Goal: Complete application form: Complete application form

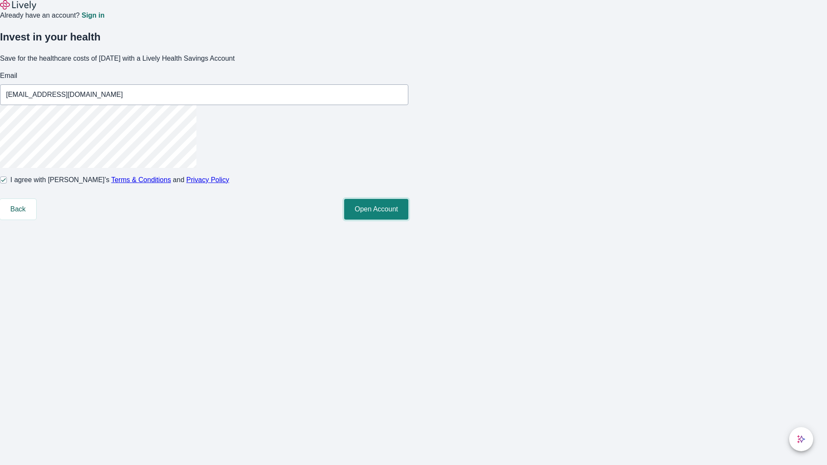
click at [408, 220] on button "Open Account" at bounding box center [376, 209] width 64 height 21
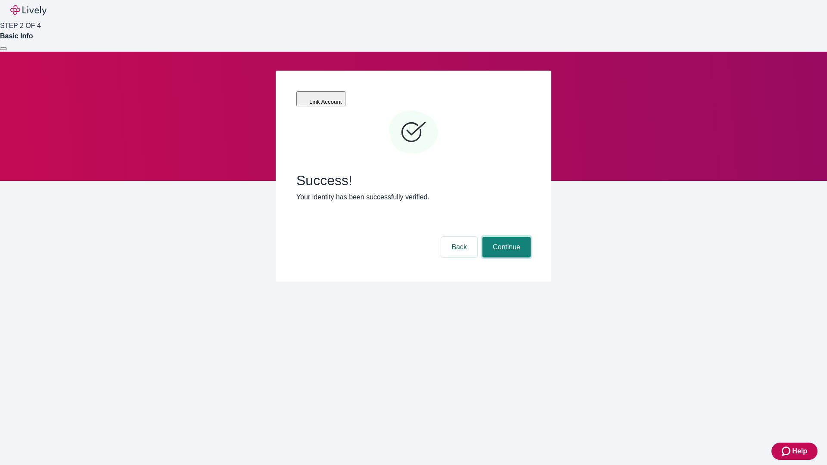
click at [505, 237] on button "Continue" at bounding box center [506, 247] width 48 height 21
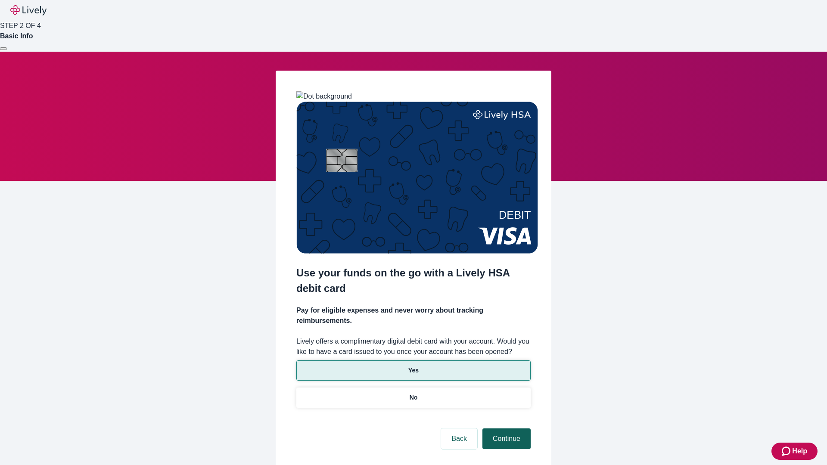
click at [413, 393] on p "No" at bounding box center [414, 397] width 8 height 9
click at [505, 428] on button "Continue" at bounding box center [506, 438] width 48 height 21
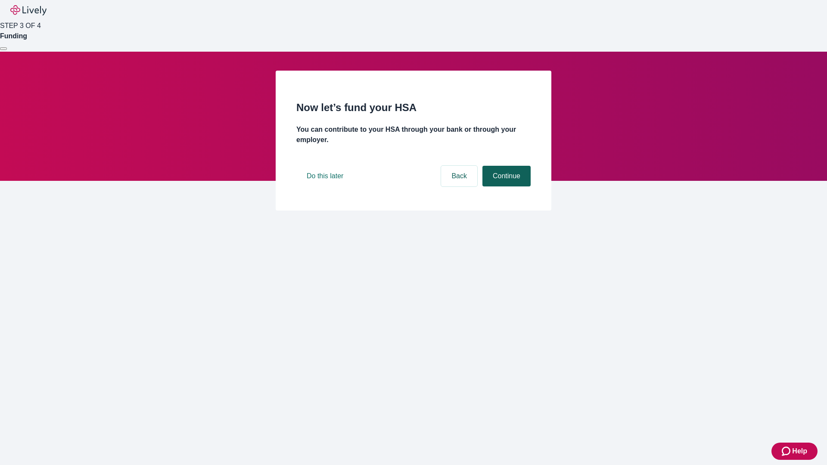
click at [505, 186] on button "Continue" at bounding box center [506, 176] width 48 height 21
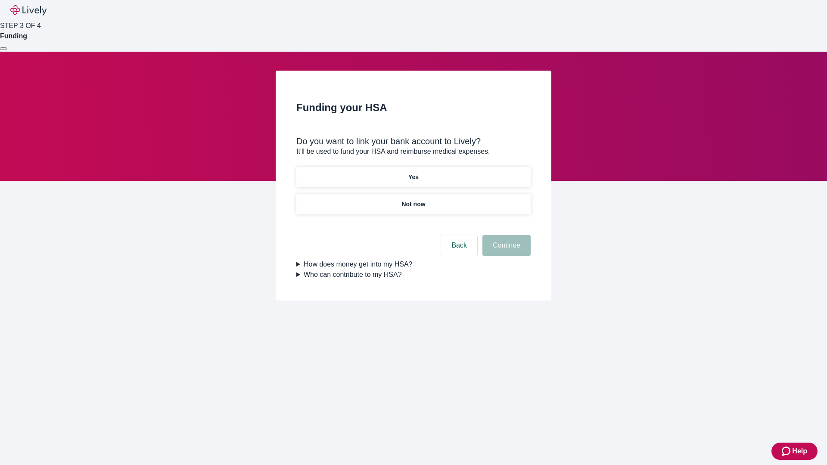
click at [413, 173] on p "Yes" at bounding box center [413, 177] width 10 height 9
click at [505, 235] on button "Continue" at bounding box center [506, 245] width 48 height 21
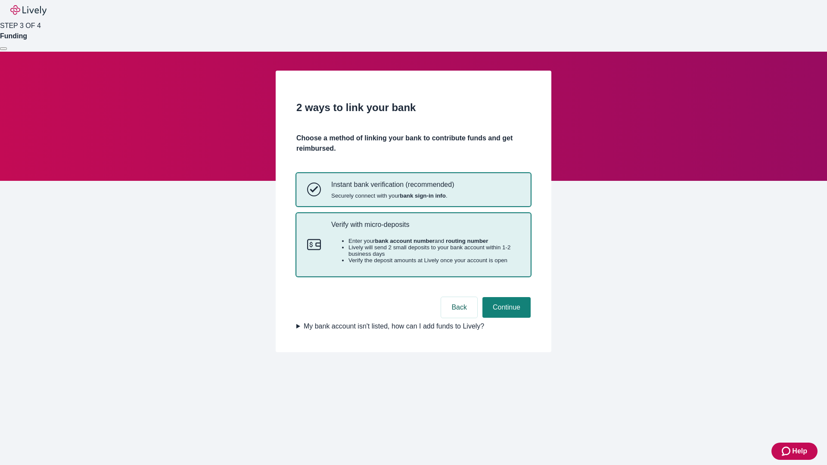
click at [425, 229] on p "Verify with micro-deposits" at bounding box center [425, 224] width 189 height 8
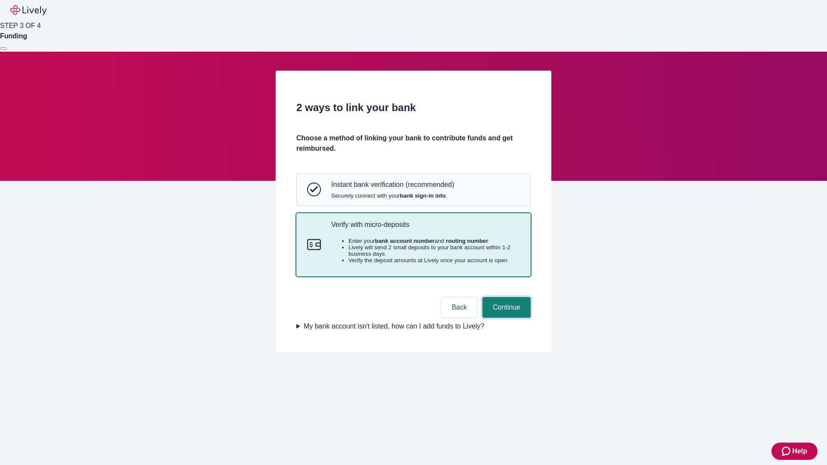
click at [505, 318] on button "Continue" at bounding box center [506, 307] width 48 height 21
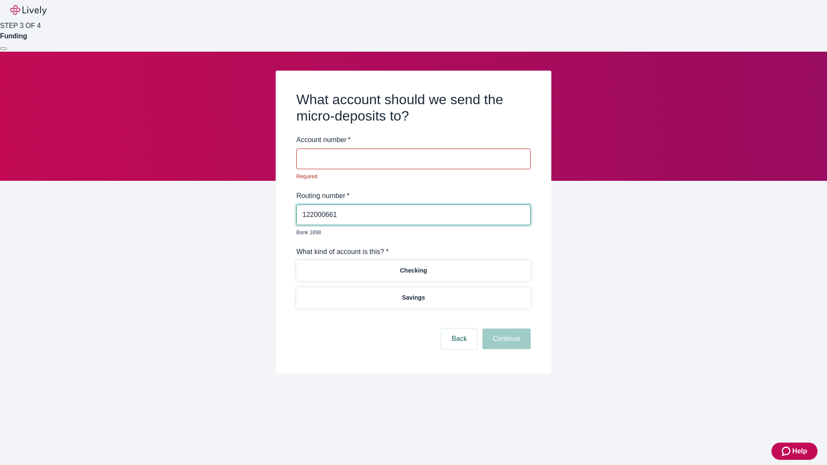
type input "122000661"
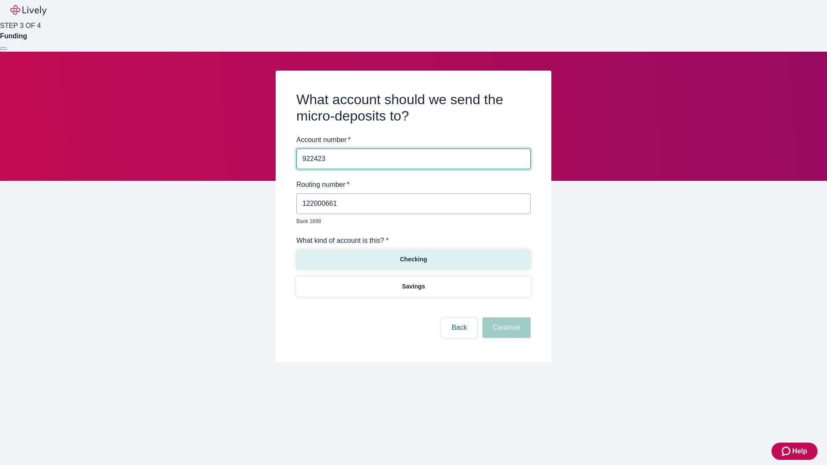
type input "922423"
click at [413, 255] on p "Checking" at bounding box center [413, 259] width 27 height 9
